Goal: Information Seeking & Learning: Learn about a topic

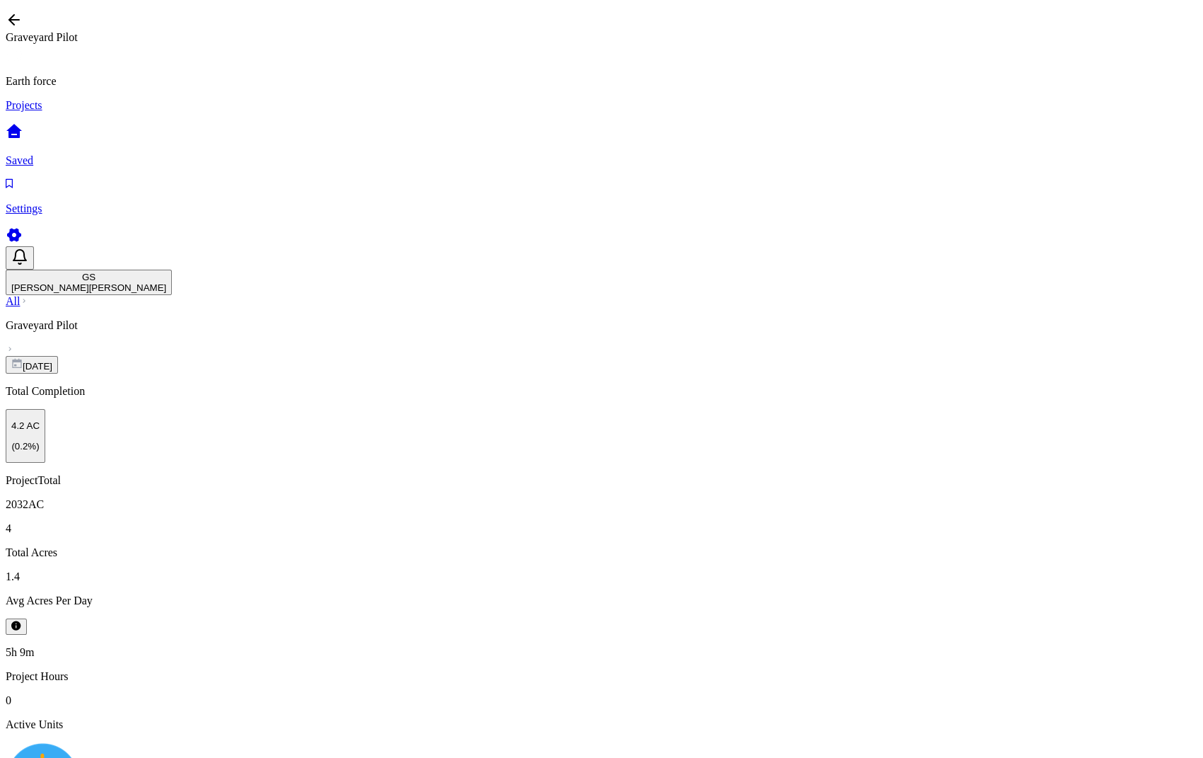
click at [20, 295] on link "All" at bounding box center [13, 301] width 14 height 12
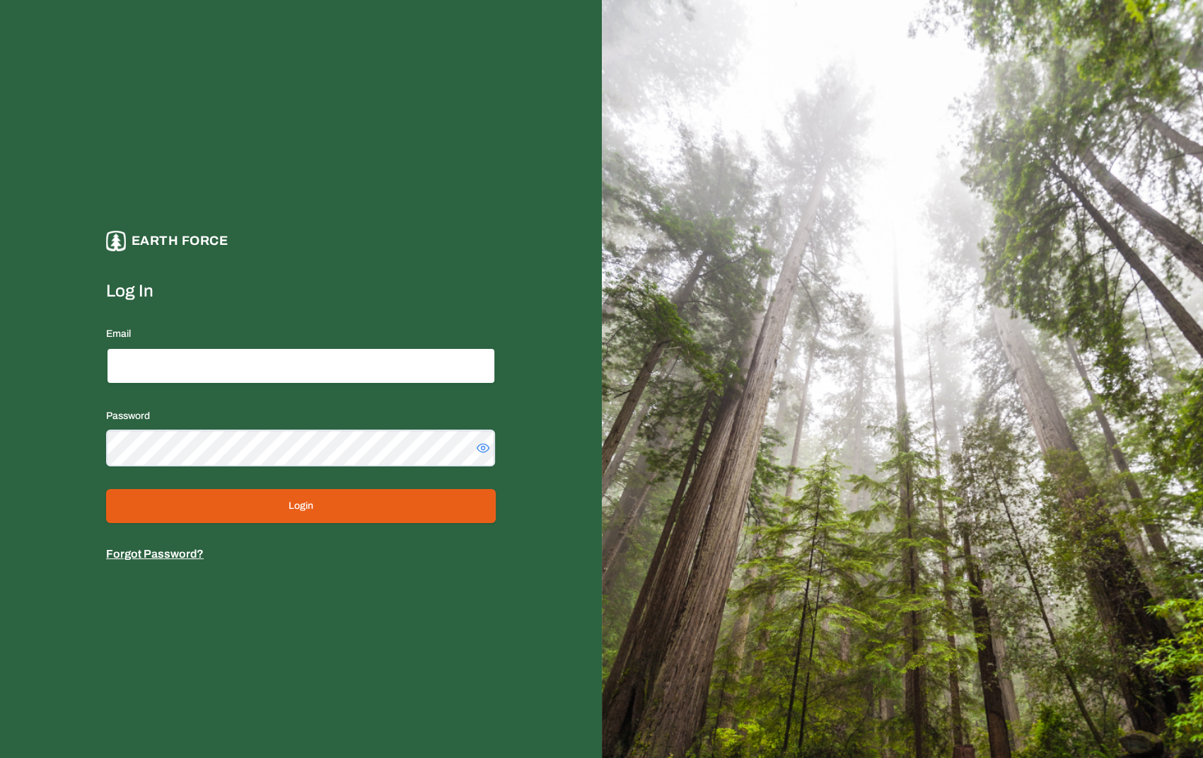
type input "**********"
click at [233, 503] on button "Login" at bounding box center [301, 506] width 390 height 34
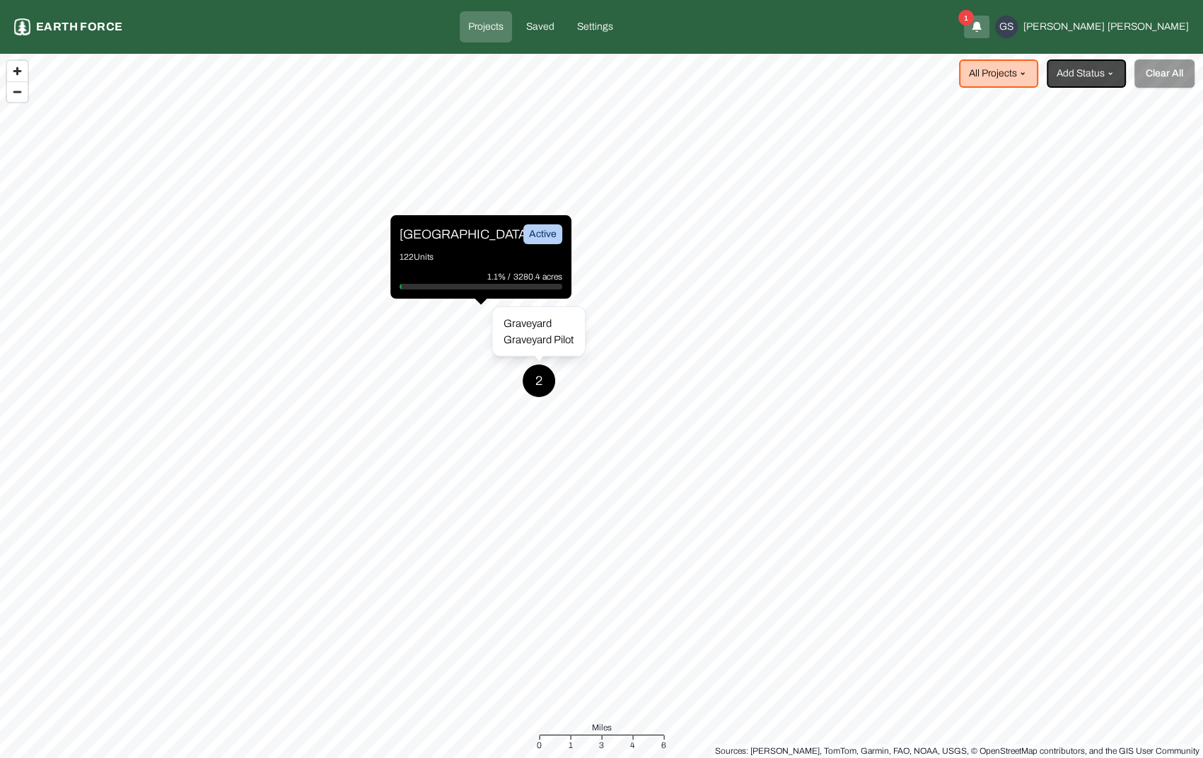
click at [541, 341] on div "Graveyard Pilot" at bounding box center [539, 339] width 70 height 16
click at [541, 377] on div "2" at bounding box center [539, 381] width 34 height 34
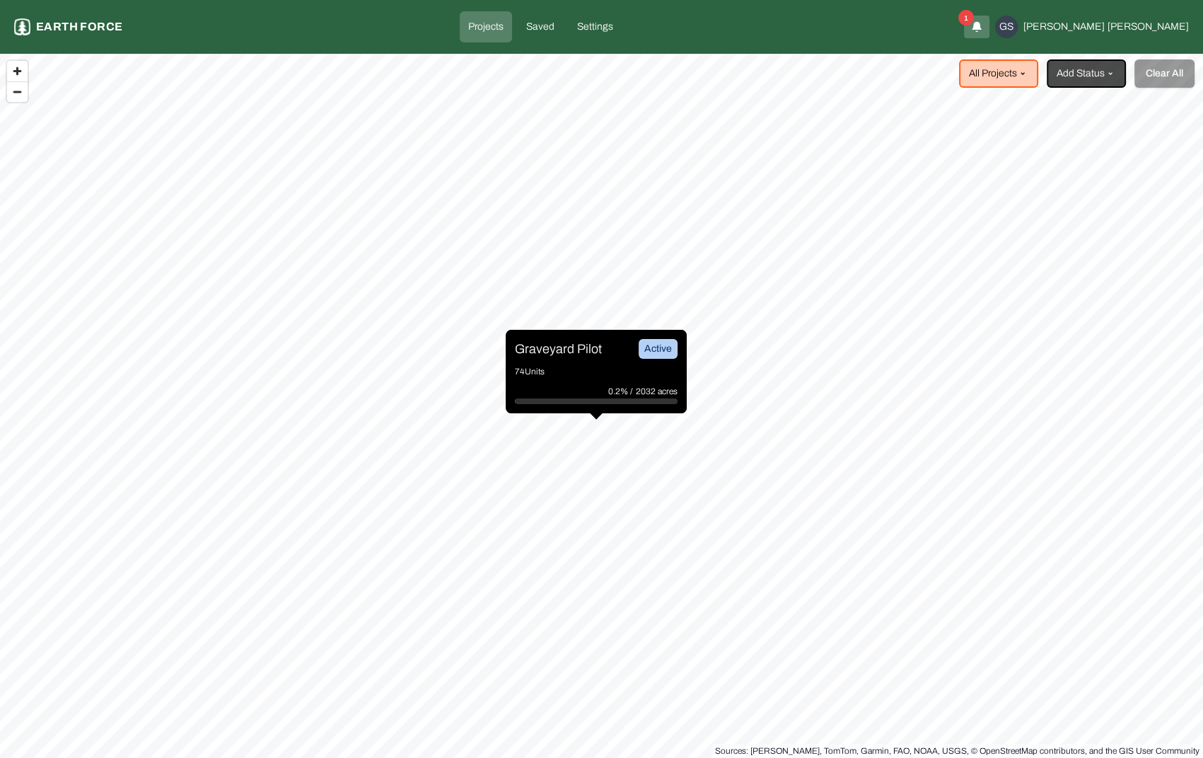
click at [557, 344] on p "Graveyard Pilot" at bounding box center [558, 349] width 87 height 20
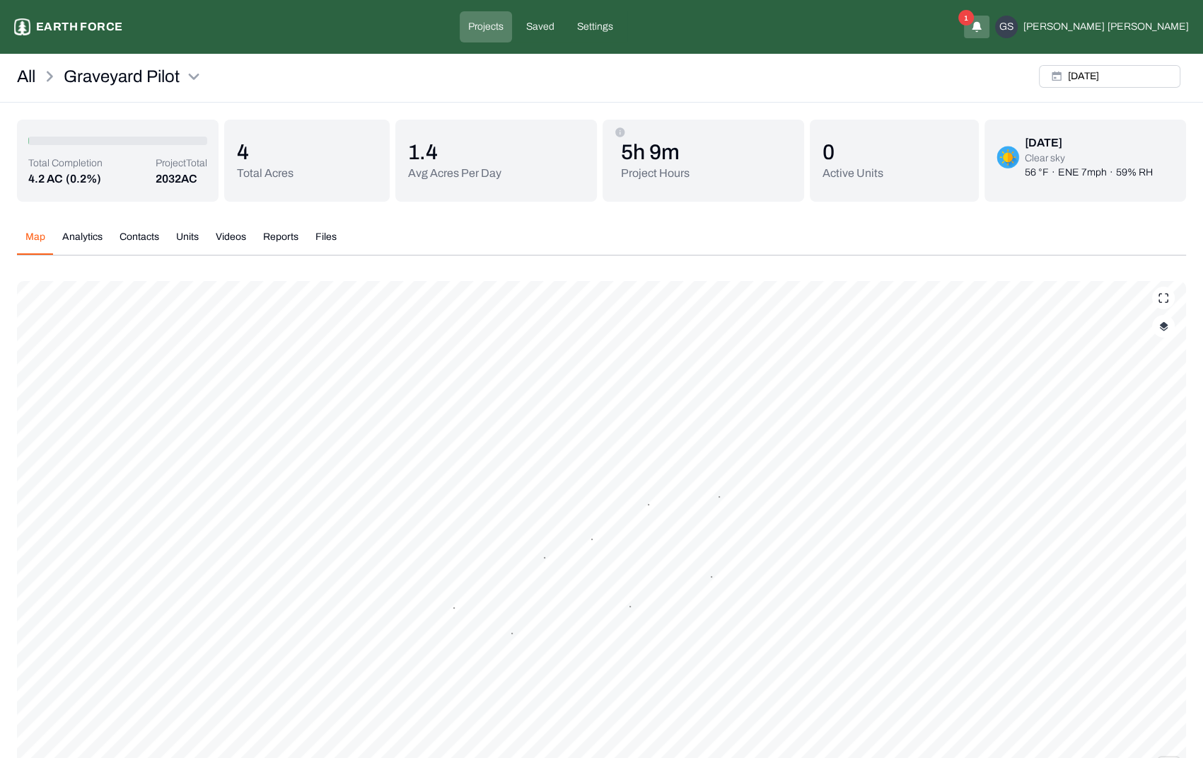
click at [128, 239] on button "Contacts" at bounding box center [139, 242] width 57 height 25
click at [282, 237] on button "Reports" at bounding box center [281, 242] width 52 height 25
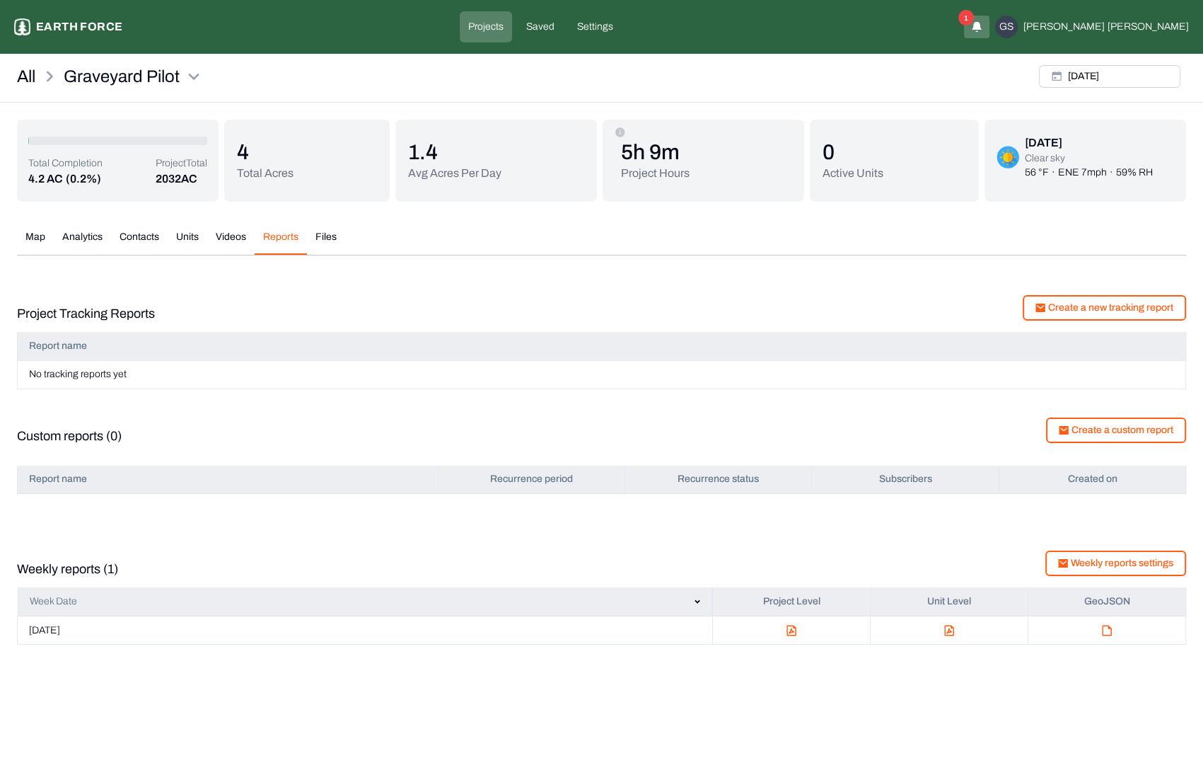
click at [793, 633] on img "button" at bounding box center [792, 630] width 10 height 11
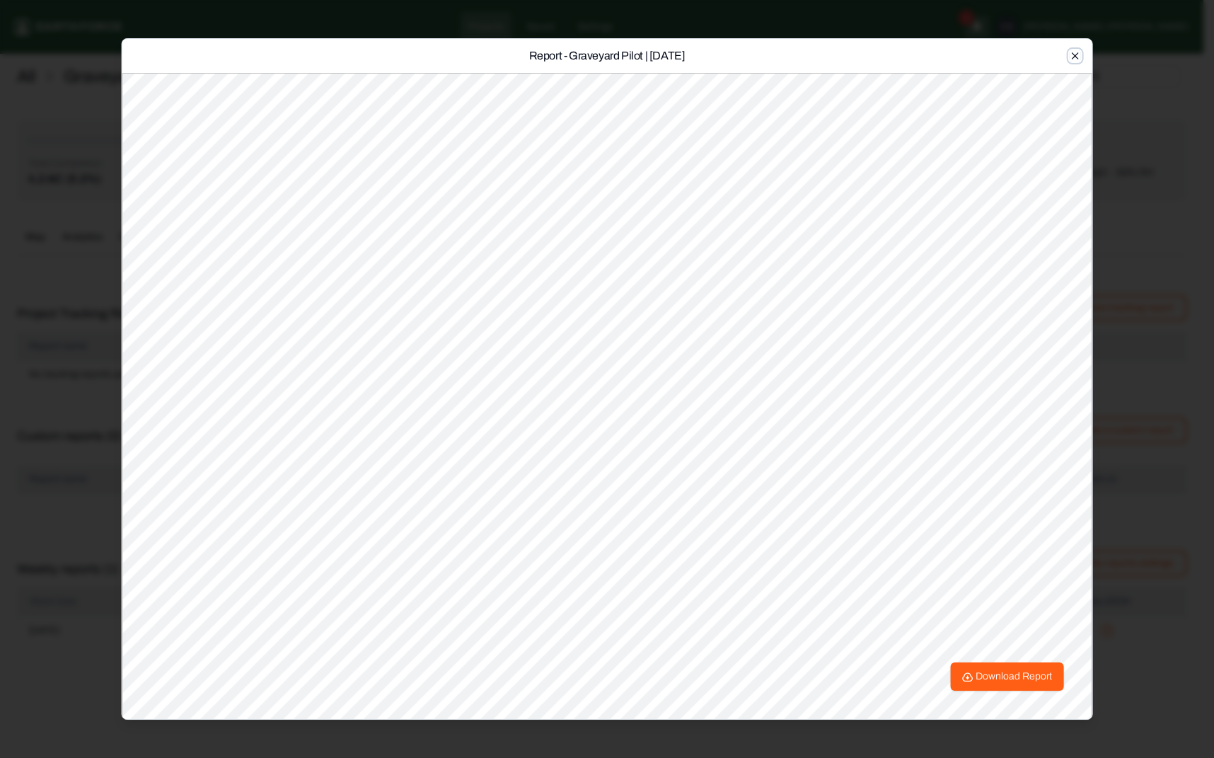
click at [1073, 52] on icon "button" at bounding box center [1074, 55] width 11 height 11
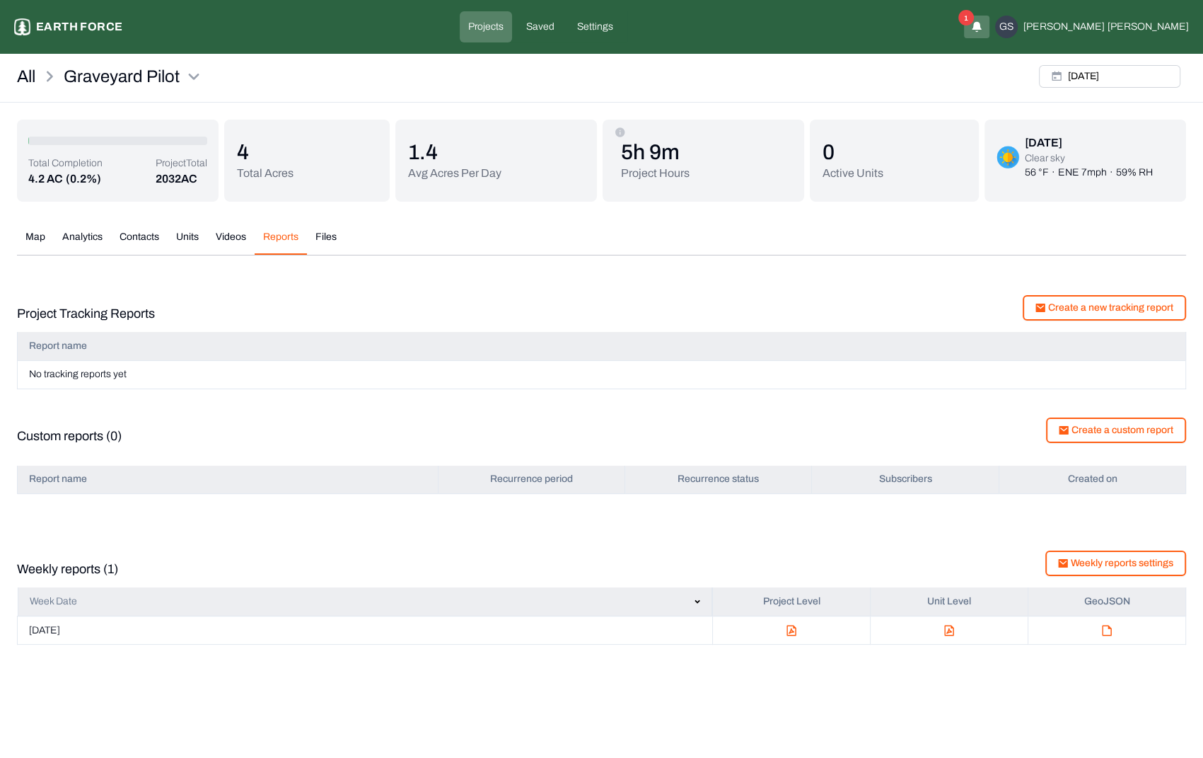
click at [21, 238] on button "Map" at bounding box center [35, 242] width 37 height 25
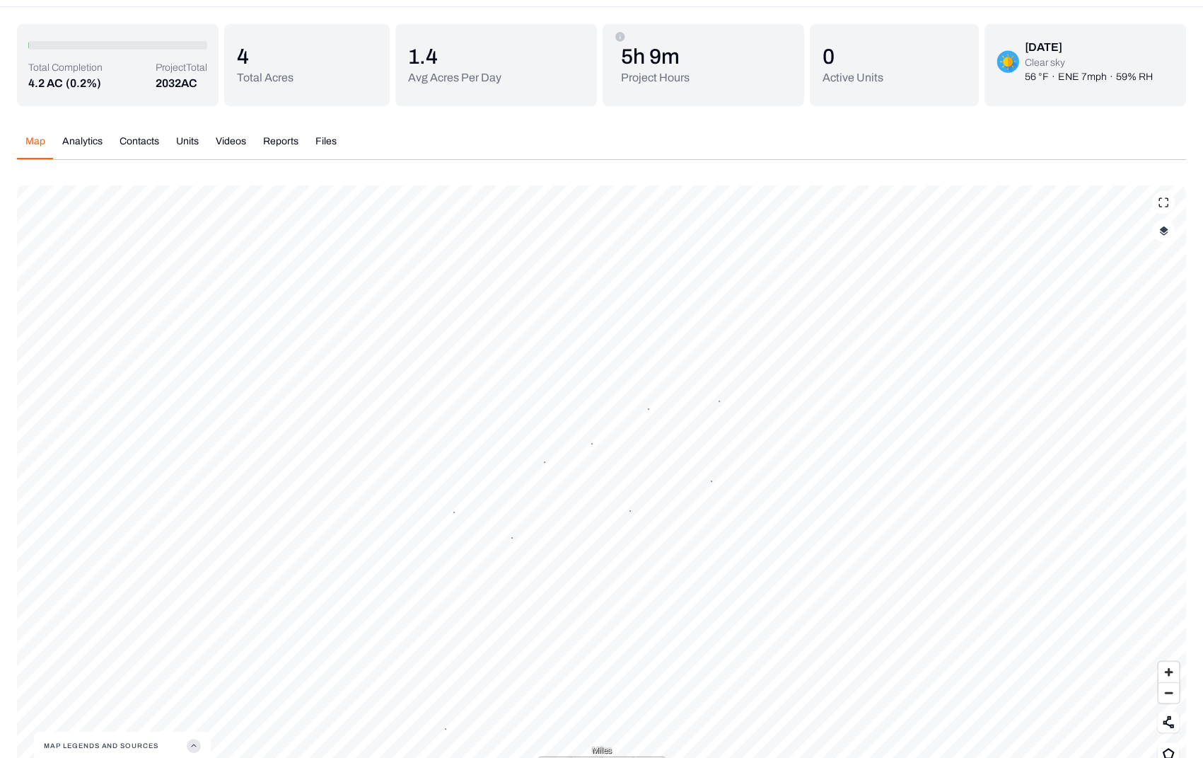
scroll to position [135, 0]
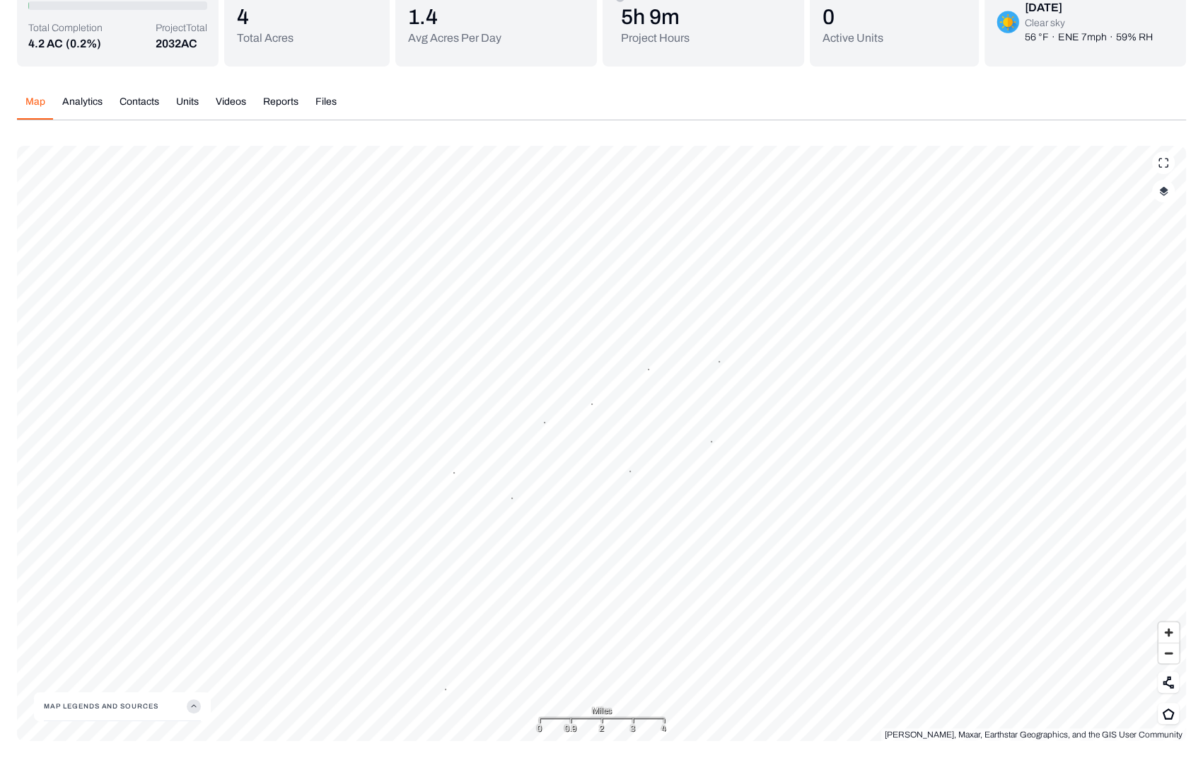
click at [1171, 193] on button "button" at bounding box center [1163, 191] width 23 height 23
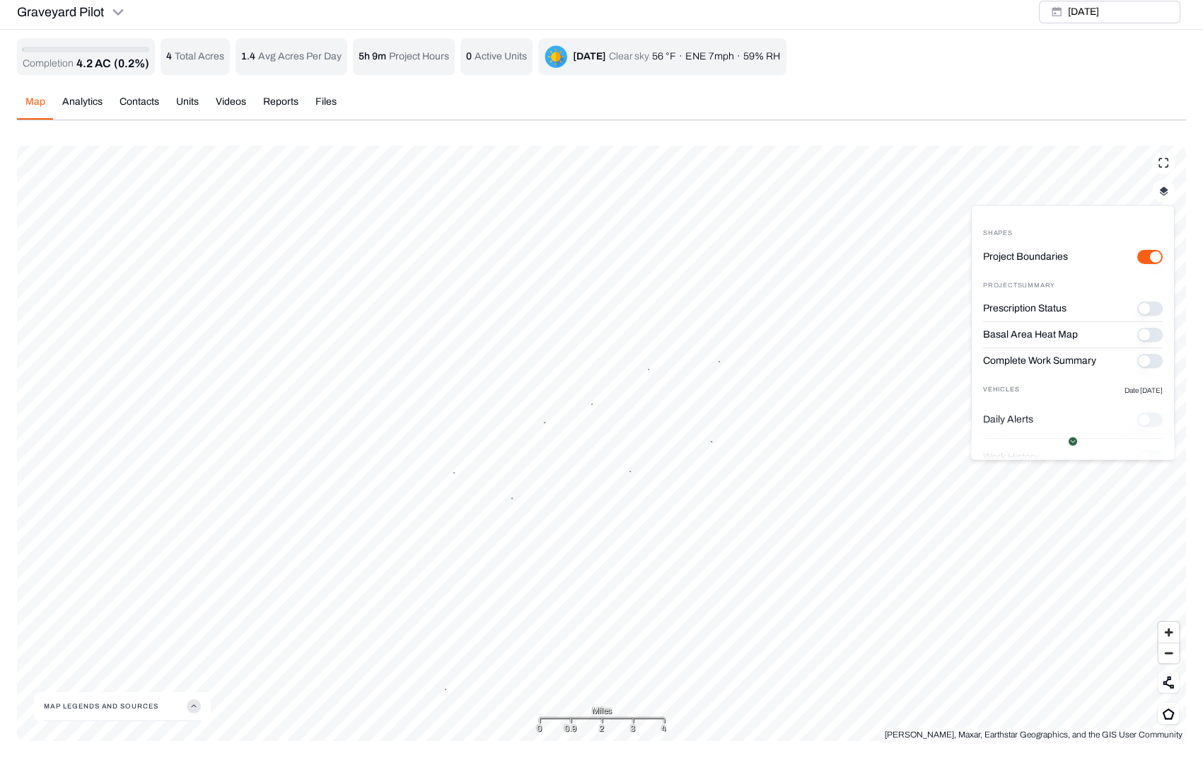
scroll to position [154, 0]
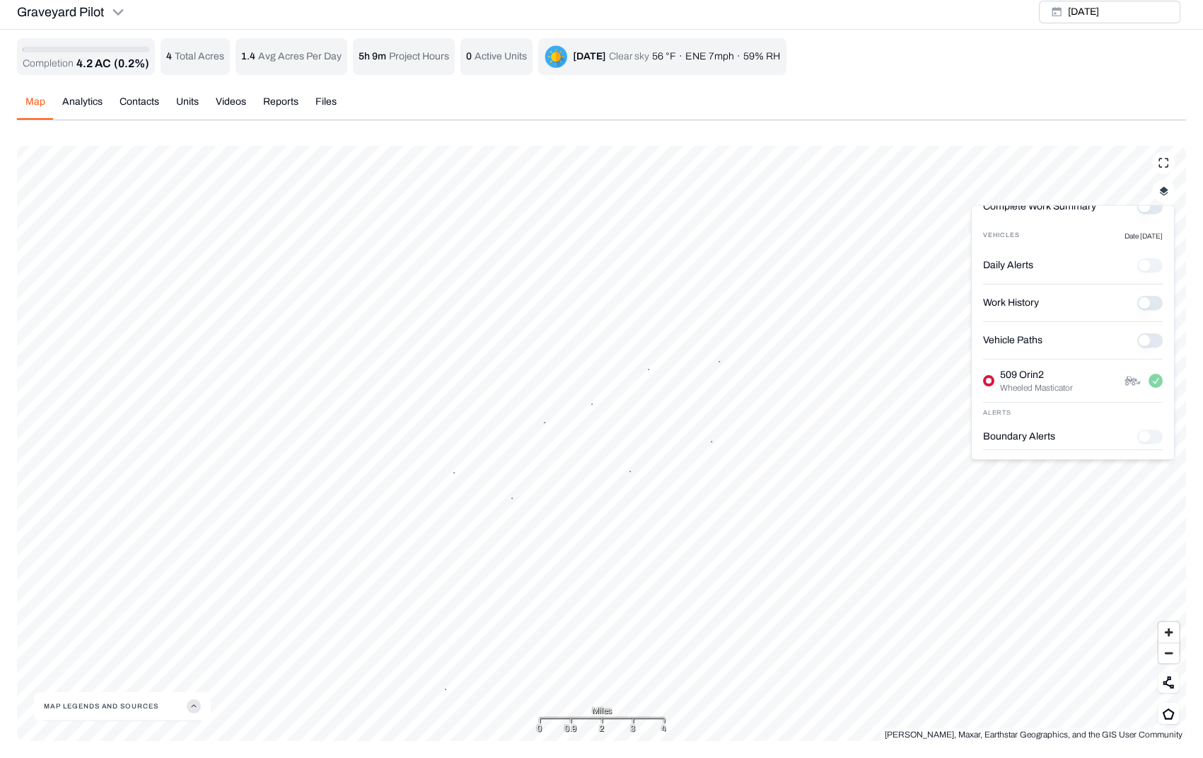
click at [1143, 340] on Paths "Vehicle Paths" at bounding box center [1149, 340] width 25 height 14
click at [197, 710] on icon "button" at bounding box center [194, 706] width 14 height 14
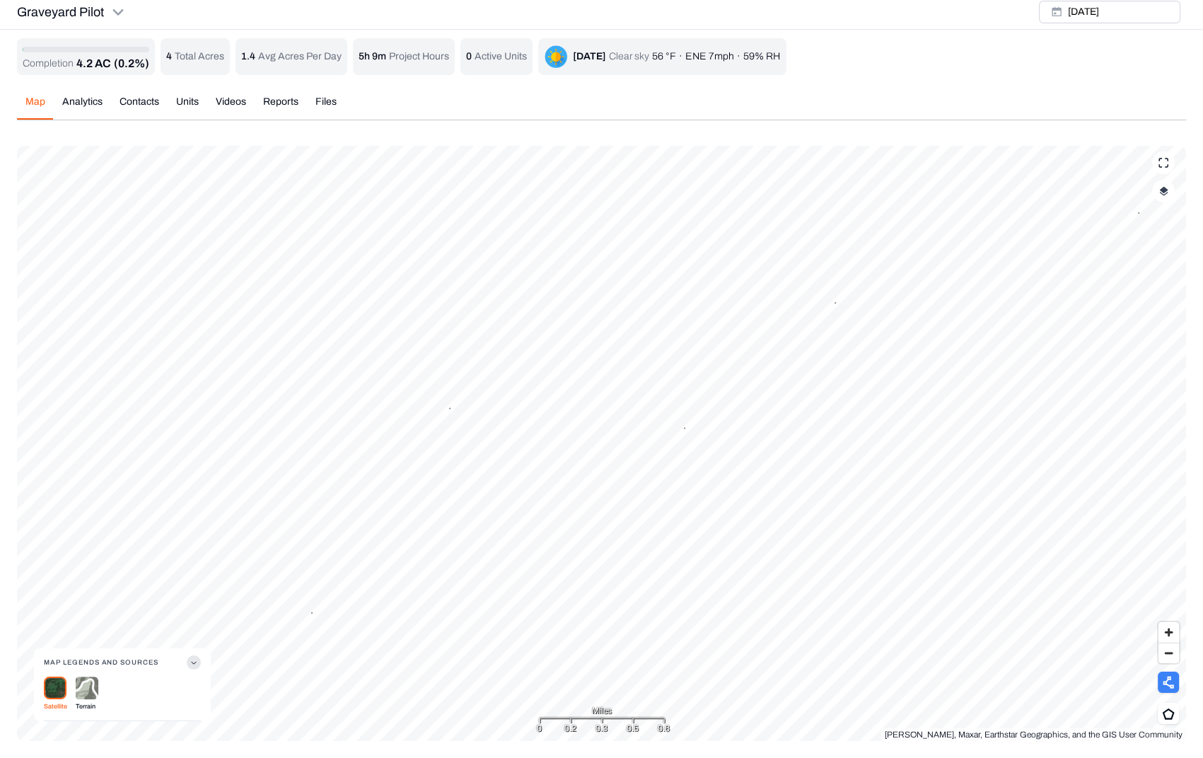
click at [1166, 683] on icon at bounding box center [1168, 682] width 11 height 12
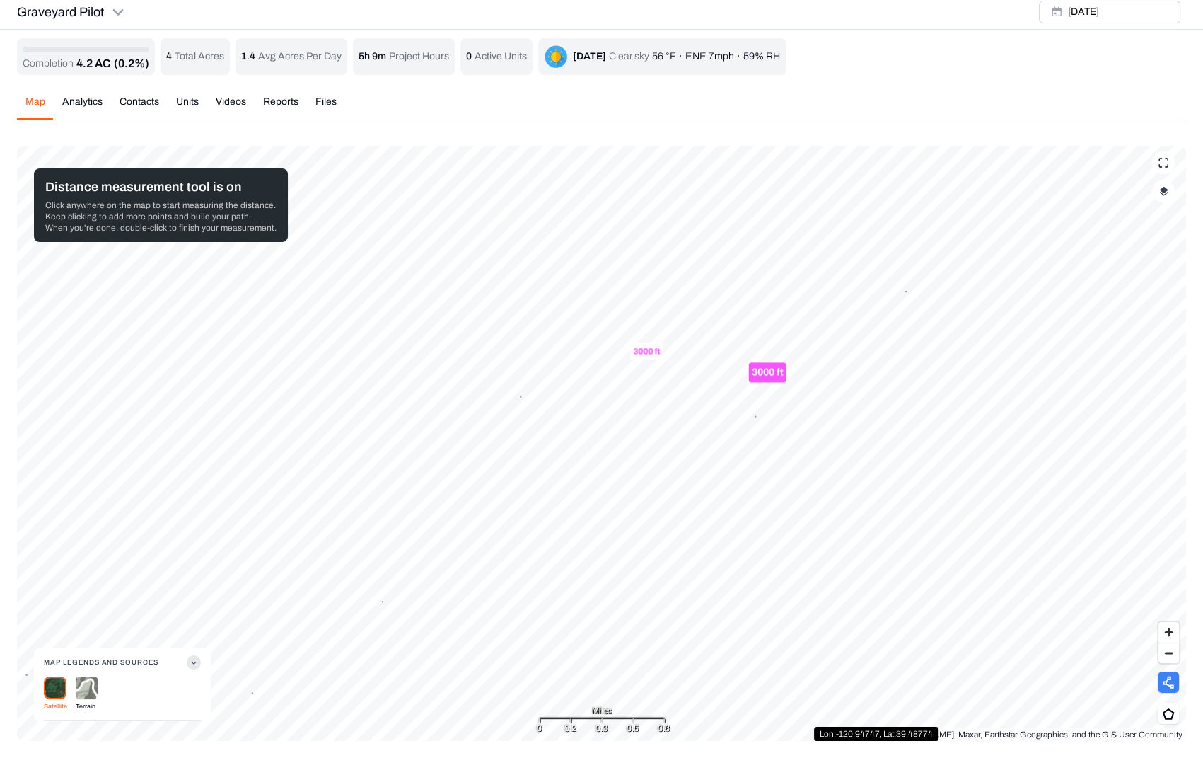
drag, startPoint x: 661, startPoint y: 361, endPoint x: 653, endPoint y: 349, distance: 13.7
click at [653, 349] on div "3000 ft" at bounding box center [647, 350] width 33 height 17
click at [1174, 709] on icon at bounding box center [1168, 713] width 13 height 12
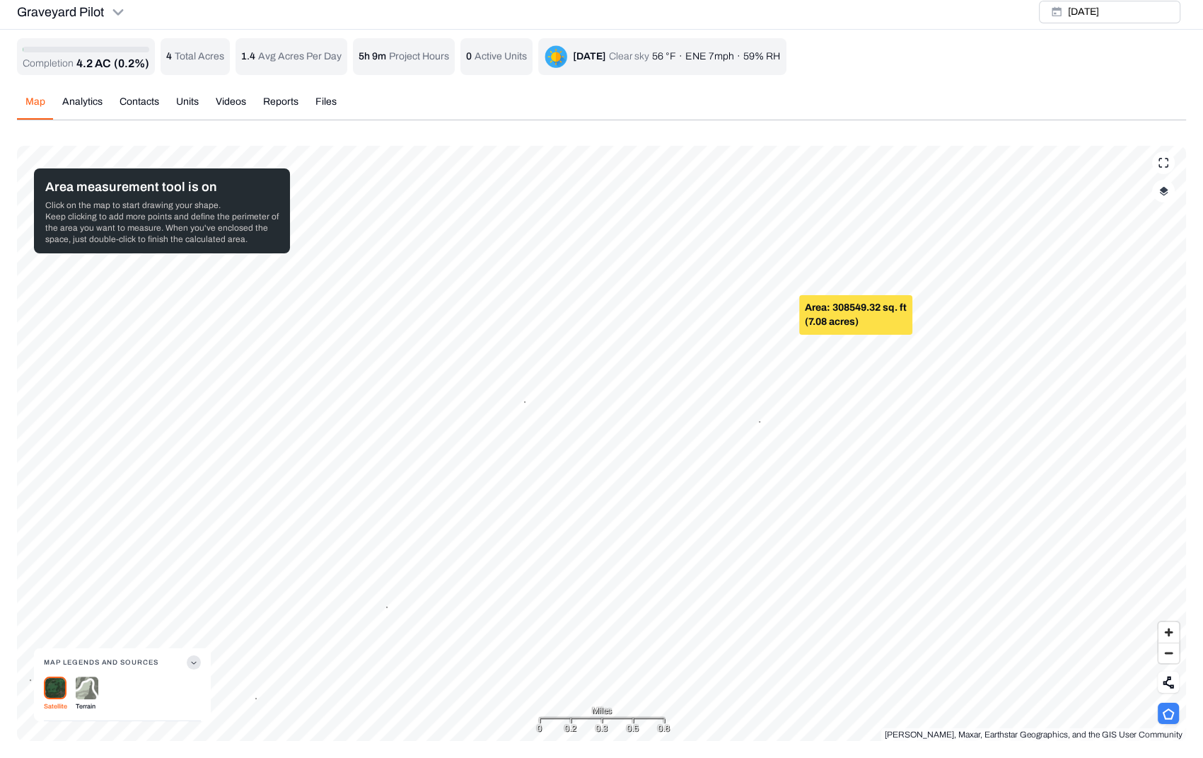
click at [82, 102] on div "Completion 4.2 AC (0.2%) 4 Total Acres 1.4 Avg Acres Per Day 5h 9m Project Hour…" at bounding box center [601, 389] width 1169 height 702
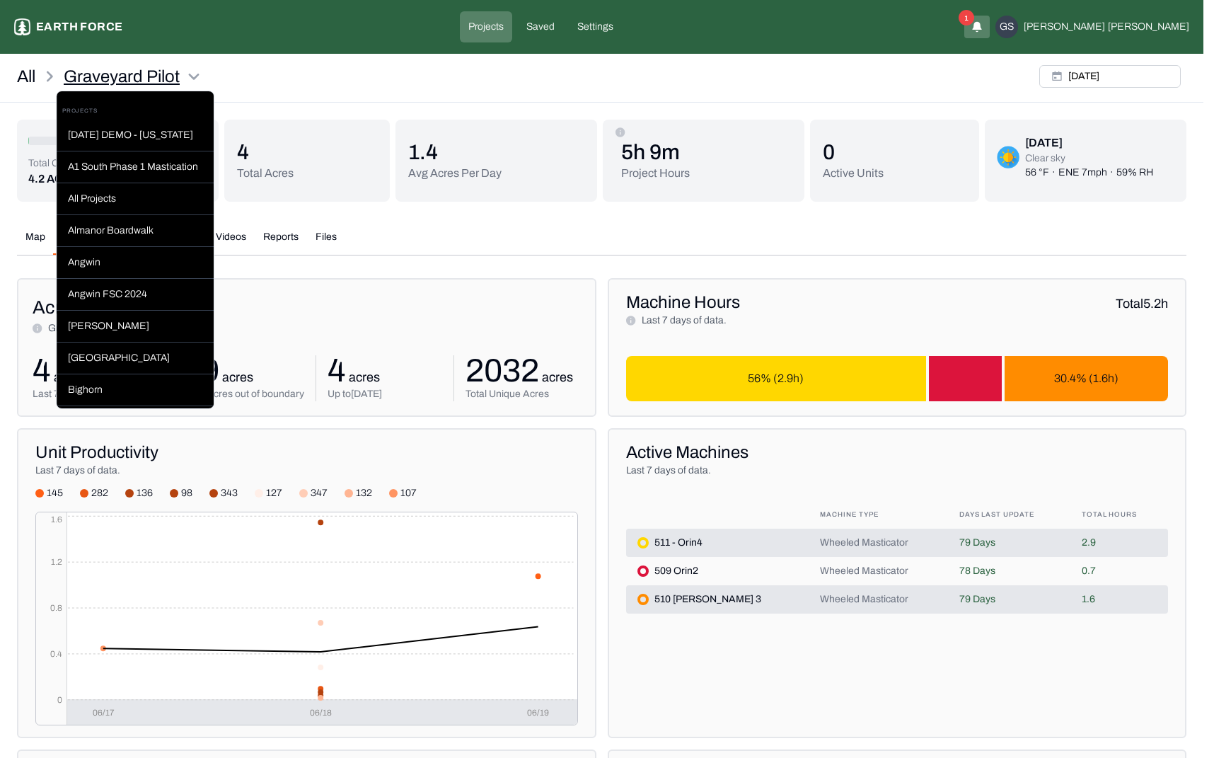
click at [190, 74] on html "Graveyard Pilot Earth force Projects Saved Settings 1 GS [PERSON_NAME] All Grav…" at bounding box center [607, 733] width 1214 height 1466
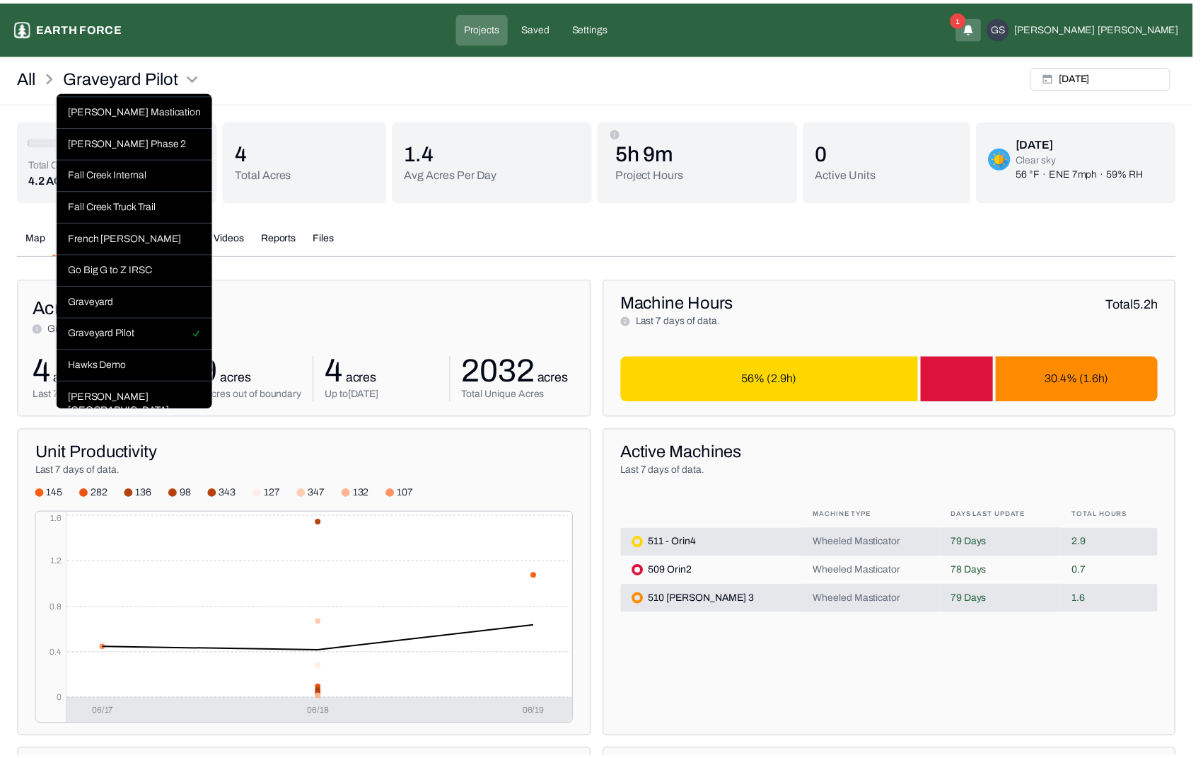
scroll to position [495, 0]
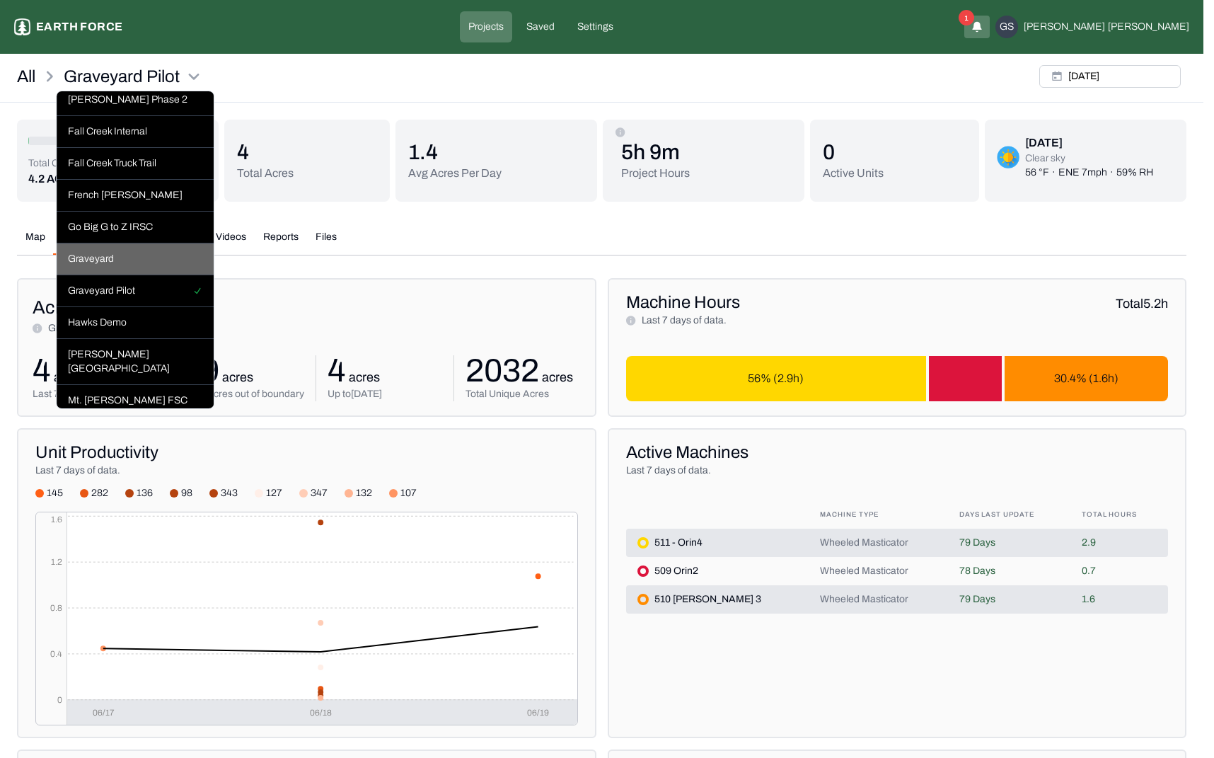
click at [165, 275] on div "Graveyard" at bounding box center [135, 259] width 157 height 32
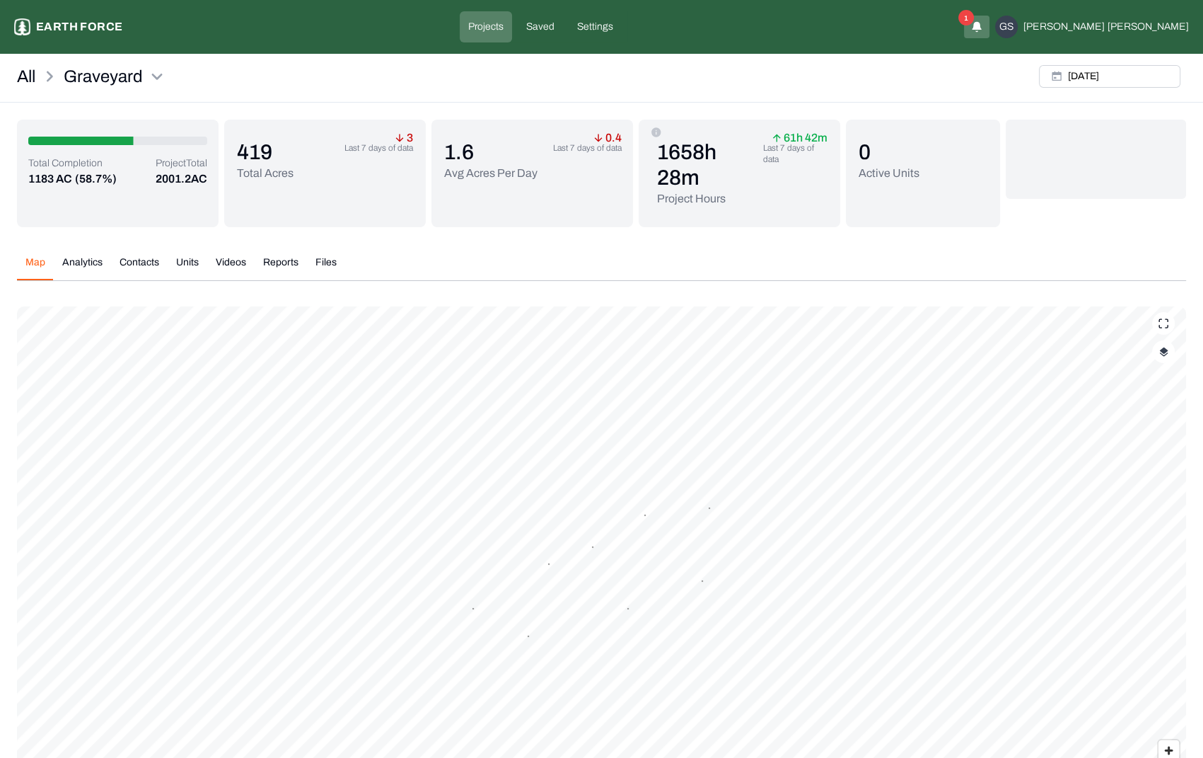
click at [80, 264] on button "Analytics" at bounding box center [82, 267] width 57 height 25
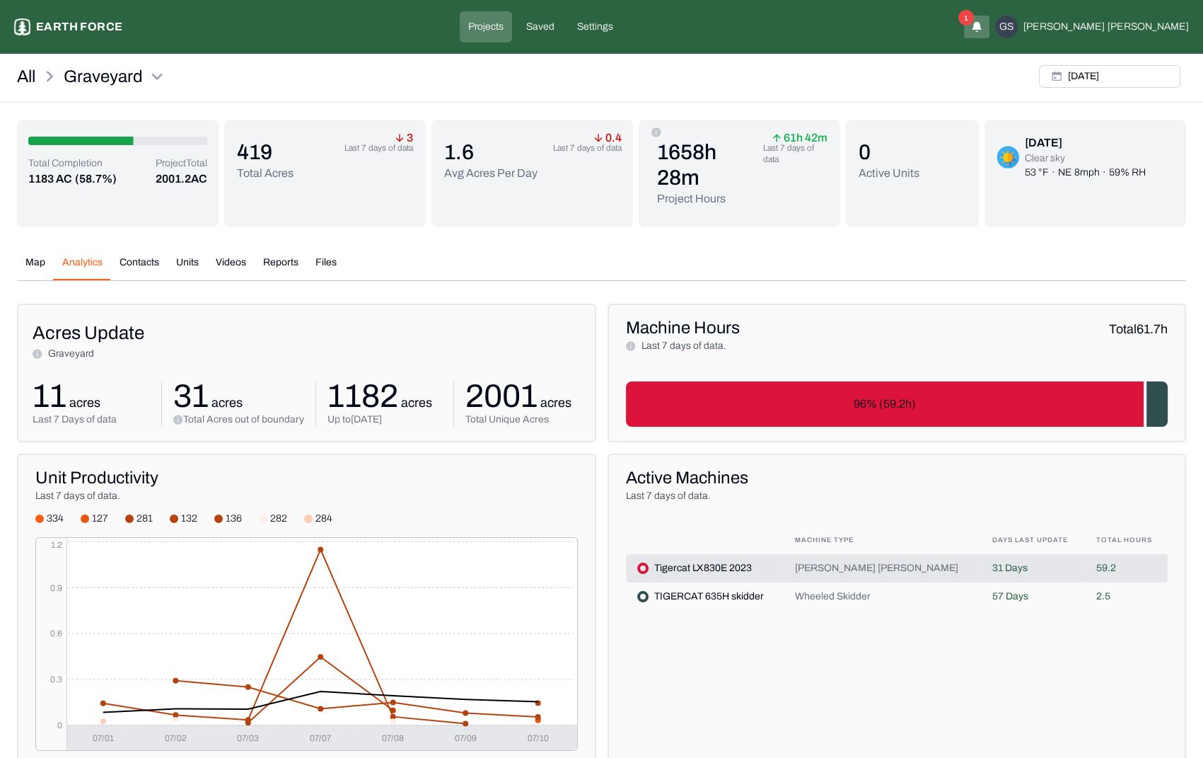
click at [227, 260] on button "Videos" at bounding box center [230, 267] width 47 height 25
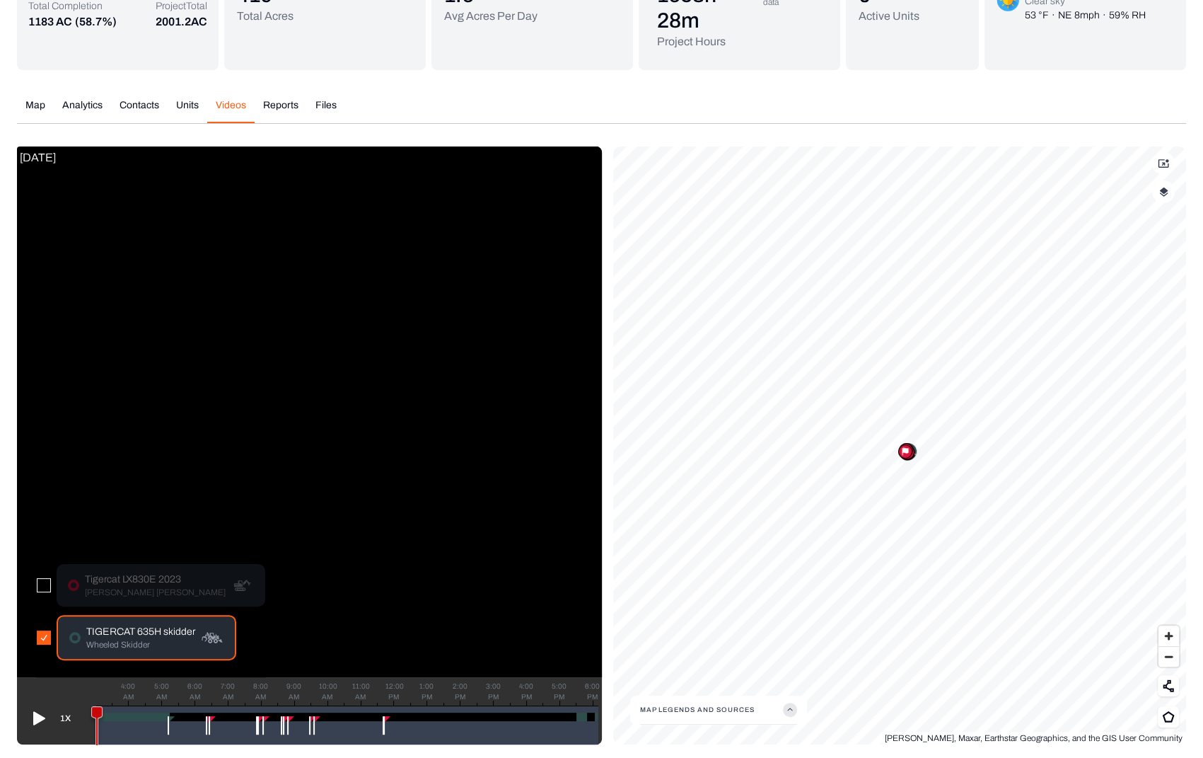
scroll to position [160, 0]
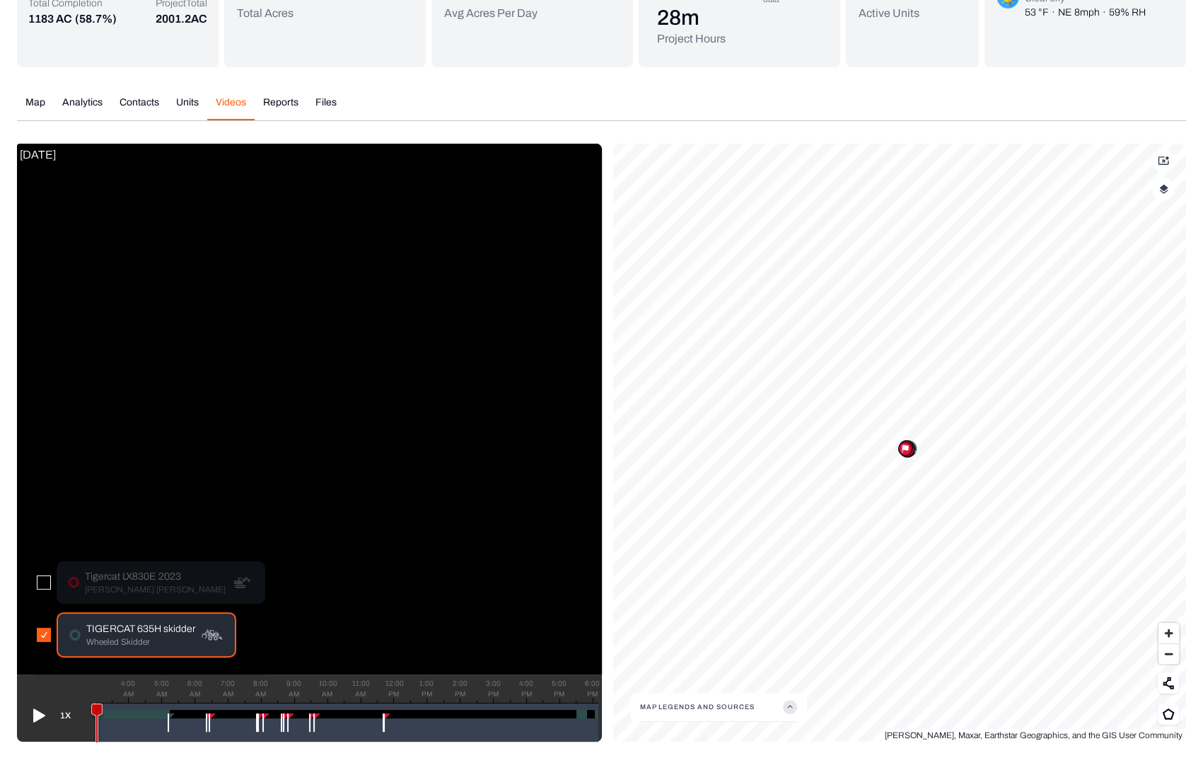
click at [133, 715] on div at bounding box center [347, 713] width 501 height 8
drag, startPoint x: 112, startPoint y: 706, endPoint x: 130, endPoint y: 706, distance: 17.7
click at [130, 706] on icon at bounding box center [131, 727] width 10 height 46
drag, startPoint x: 134, startPoint y: 705, endPoint x: 153, endPoint y: 705, distance: 19.1
click at [153, 705] on icon at bounding box center [154, 727] width 10 height 46
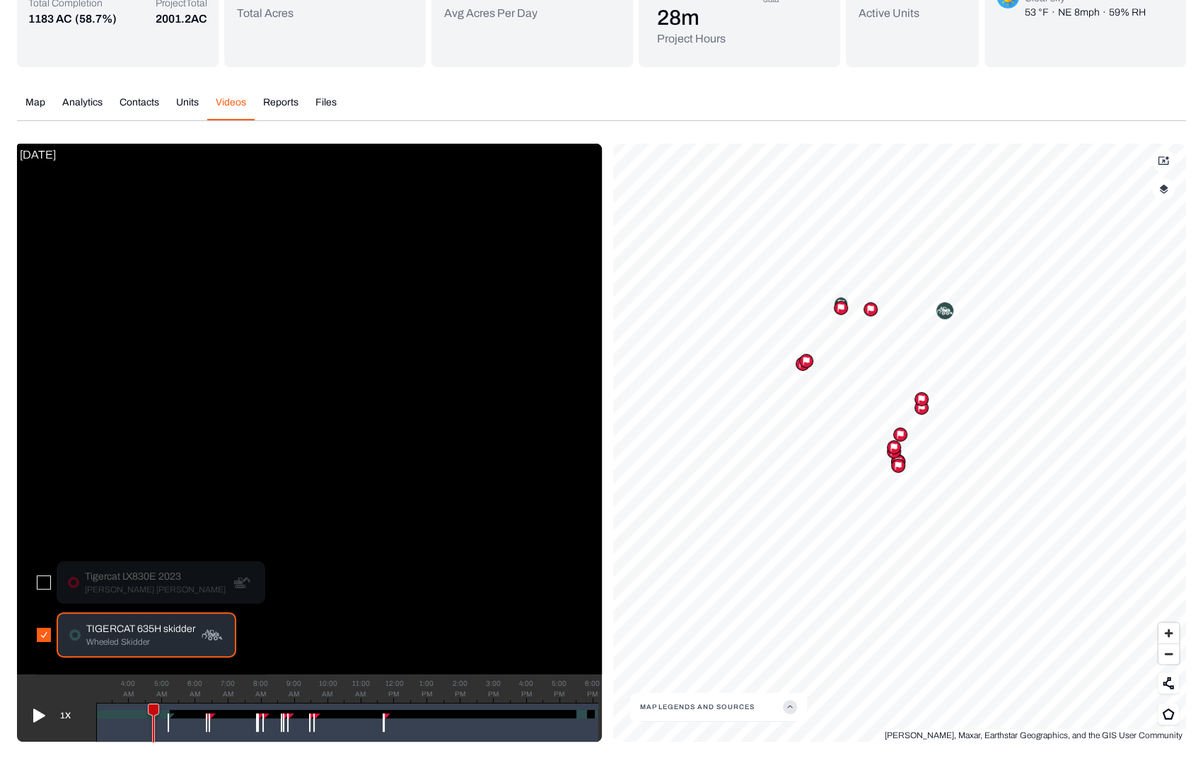
click at [41, 714] on icon at bounding box center [39, 715] width 12 height 13
click at [209, 715] on div at bounding box center [209, 722] width 1 height 18
click at [168, 713] on div at bounding box center [168, 722] width 1 height 18
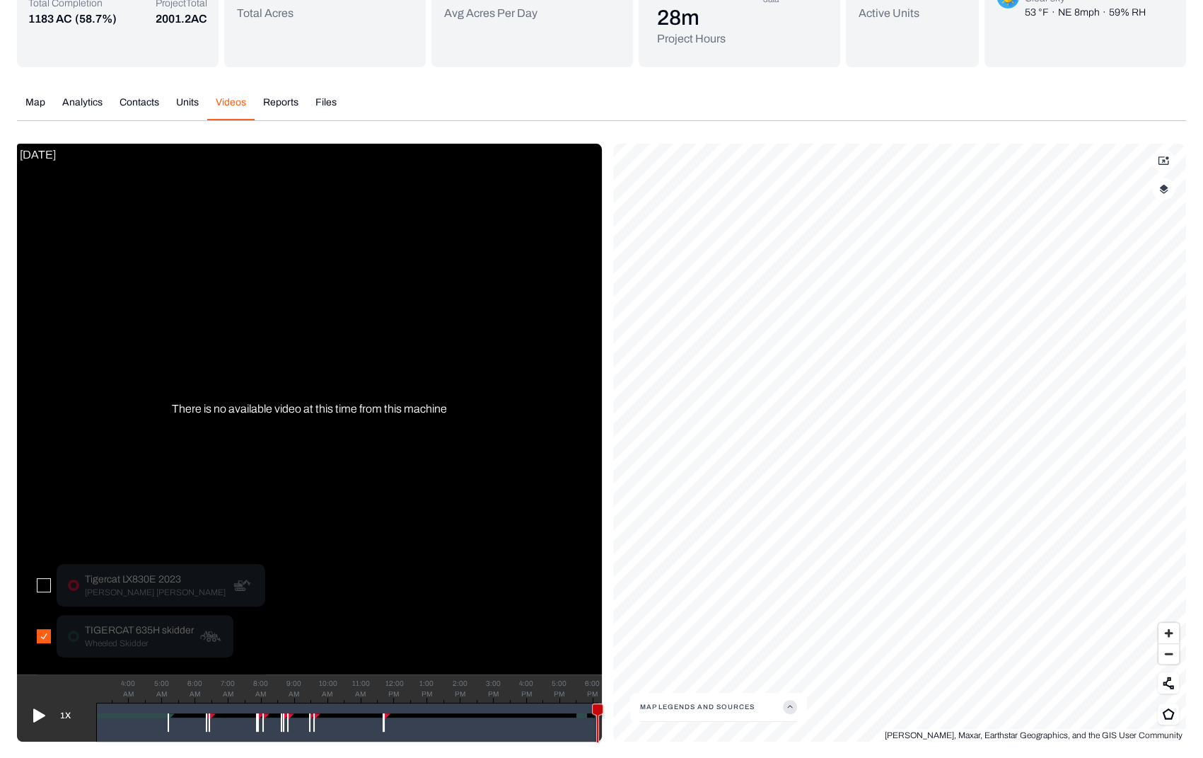
click at [37, 100] on div "Total Completion 1183 AC (58.7%) Project Total 2001.2 AC 419 Total Acres 3 Last…" at bounding box center [601, 351] width 1169 height 782
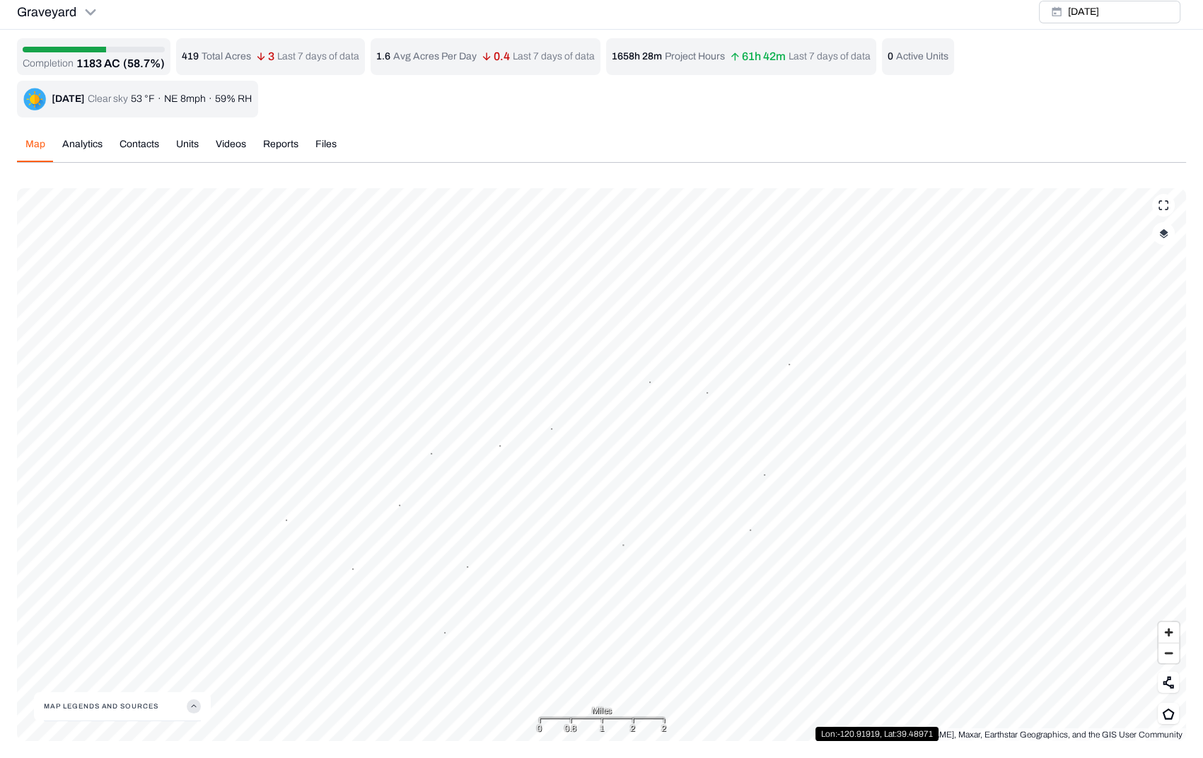
scroll to position [4, 0]
